Goal: Task Accomplishment & Management: Use online tool/utility

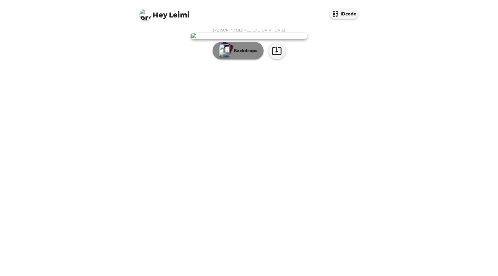
click at [250, 54] on p "Backdrops" at bounding box center [244, 50] width 27 height 7
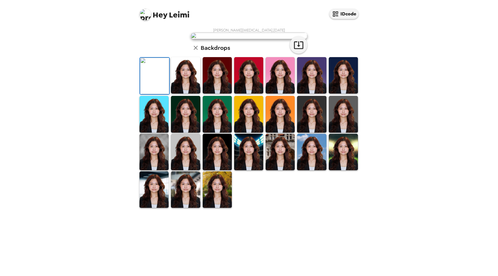
click at [187, 94] on img at bounding box center [185, 75] width 29 height 36
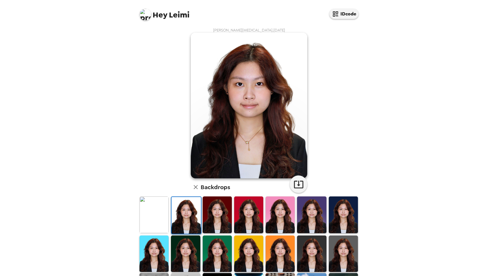
click at [224, 216] on img at bounding box center [217, 214] width 29 height 36
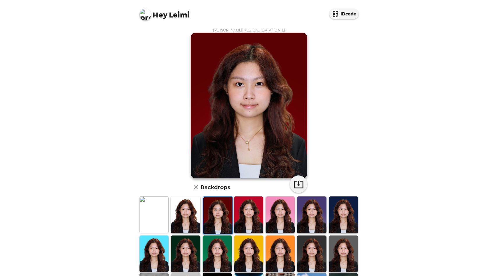
click at [253, 216] on img at bounding box center [248, 214] width 29 height 36
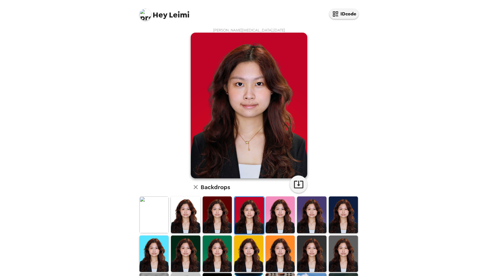
click at [278, 219] on img at bounding box center [280, 214] width 29 height 36
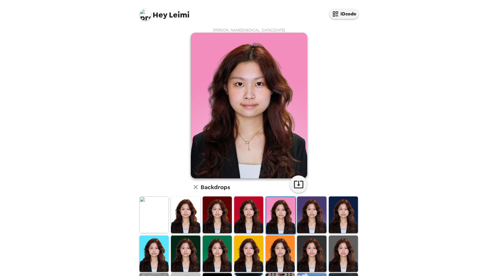
click at [314, 223] on img at bounding box center [311, 214] width 29 height 36
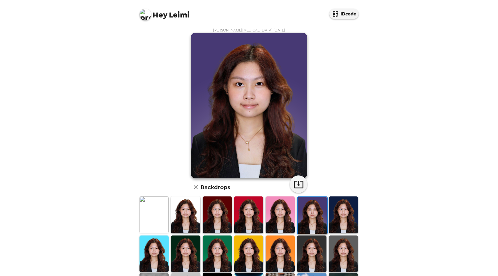
click at [334, 224] on img at bounding box center [343, 214] width 29 height 36
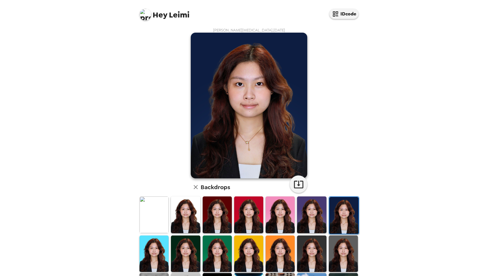
scroll to position [29, 0]
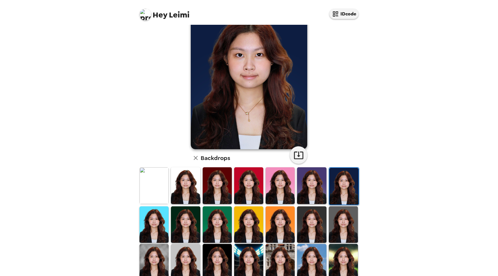
click at [338, 226] on img at bounding box center [343, 224] width 29 height 36
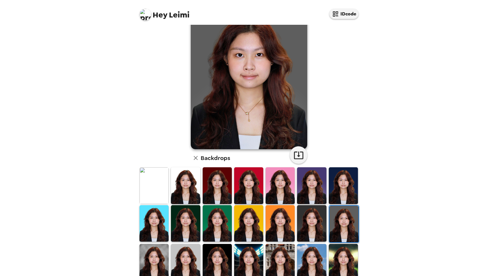
click at [308, 227] on img at bounding box center [311, 223] width 29 height 36
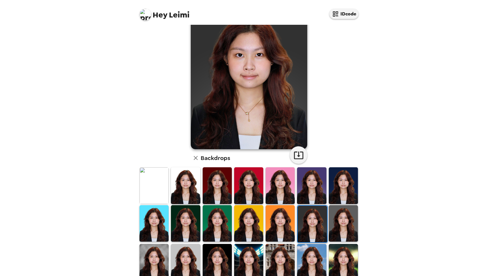
scroll to position [12, 0]
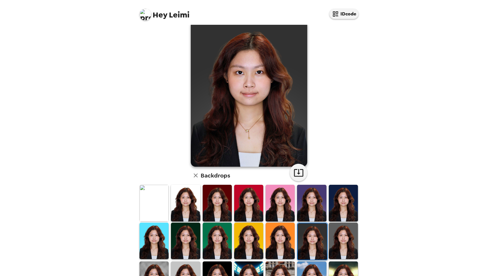
click at [338, 246] on img at bounding box center [343, 241] width 29 height 36
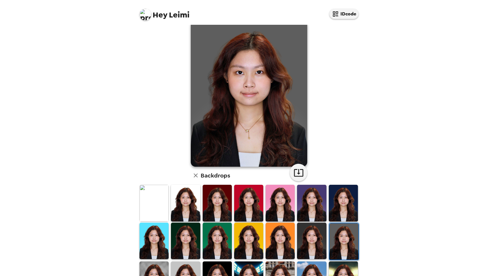
click at [273, 245] on img at bounding box center [280, 241] width 29 height 36
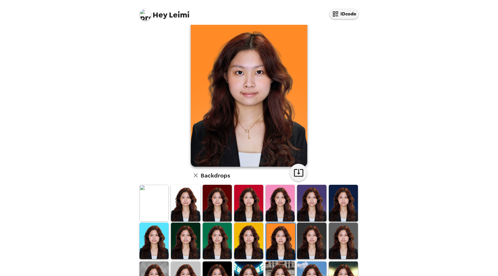
click at [248, 239] on img at bounding box center [248, 241] width 29 height 36
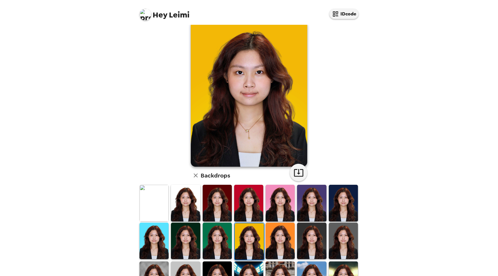
click at [203, 235] on img at bounding box center [217, 241] width 29 height 36
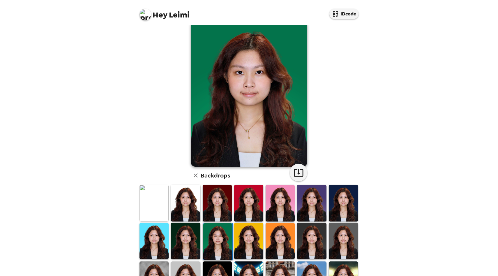
click at [176, 237] on img at bounding box center [185, 241] width 29 height 36
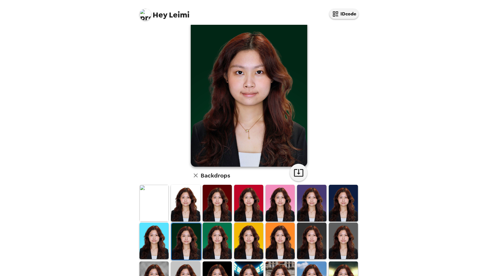
click at [150, 237] on img at bounding box center [154, 241] width 29 height 36
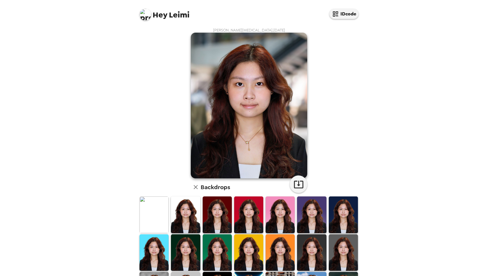
click at [197, 209] on img at bounding box center [185, 214] width 29 height 36
